Goal: Task Accomplishment & Management: Use online tool/utility

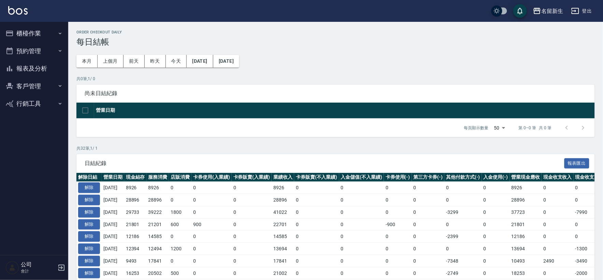
click at [54, 38] on button "櫃檯作業" at bounding box center [34, 34] width 63 height 18
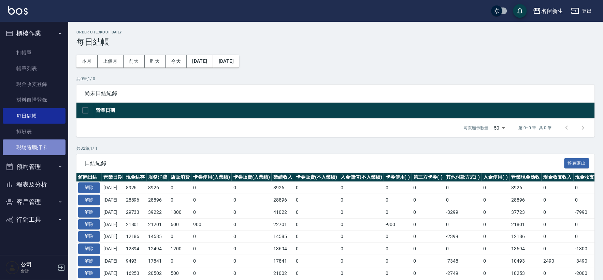
click at [45, 152] on link "現場電腦打卡" at bounding box center [34, 148] width 63 height 16
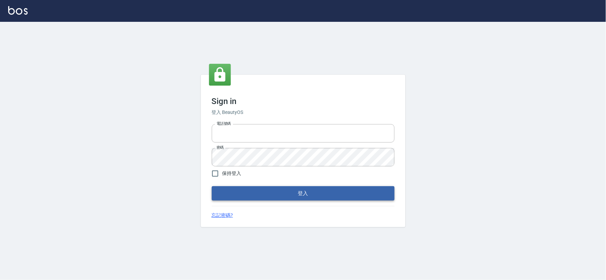
type input "034258365"
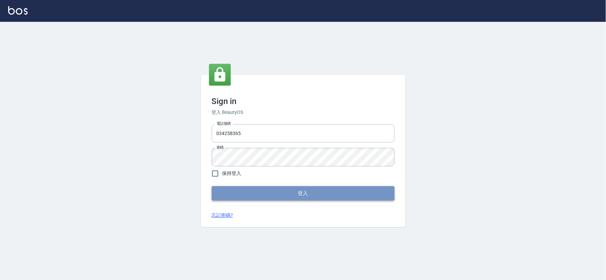
click at [266, 194] on button "登入" at bounding box center [303, 193] width 183 height 14
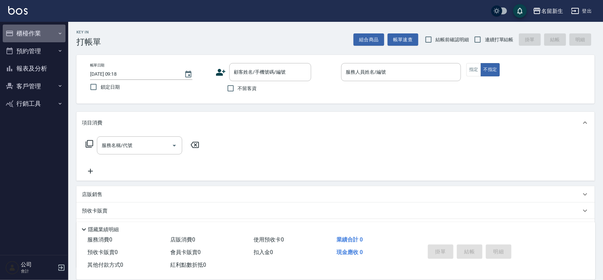
click at [32, 31] on button "櫃檯作業" at bounding box center [34, 34] width 63 height 18
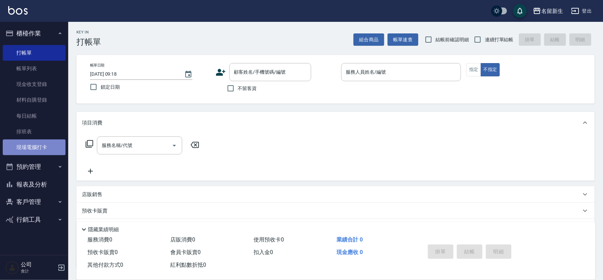
click at [42, 142] on link "現場電腦打卡" at bounding box center [34, 148] width 63 height 16
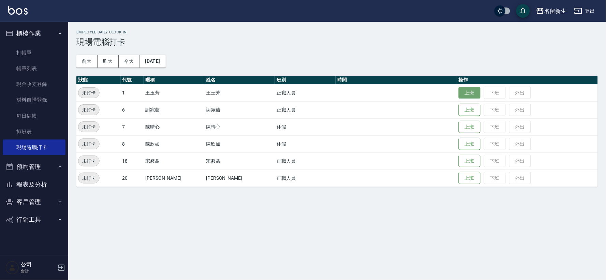
click at [464, 94] on button "上班" at bounding box center [470, 93] width 22 height 12
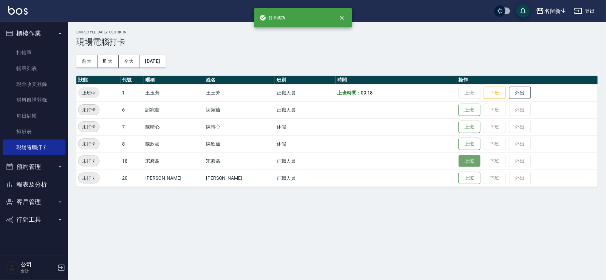
click at [459, 163] on button "上班" at bounding box center [470, 161] width 22 height 12
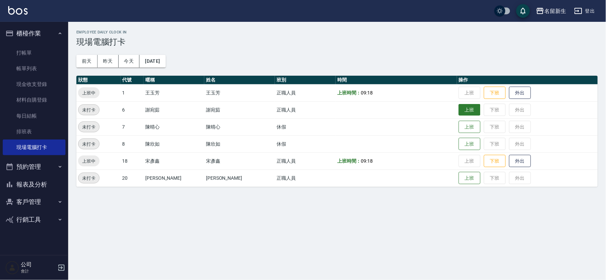
click at [462, 111] on button "上班" at bounding box center [470, 110] width 22 height 12
click at [24, 33] on button "櫃檯作業" at bounding box center [34, 34] width 63 height 18
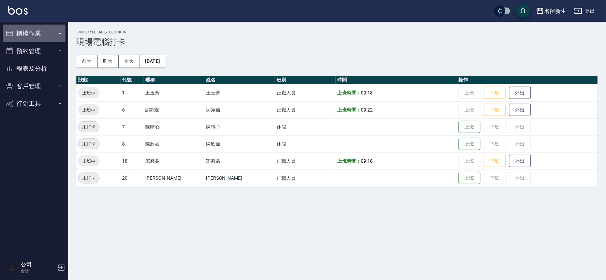
click at [24, 33] on button "櫃檯作業" at bounding box center [34, 34] width 63 height 18
